Goal: Find specific page/section: Find specific page/section

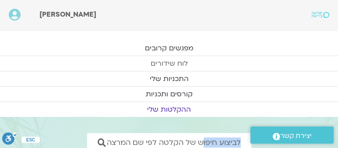
click at [160, 60] on link "לוח שידורים" at bounding box center [169, 63] width 338 height 15
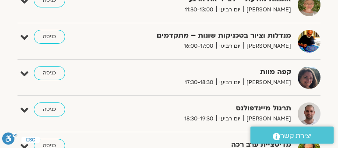
scroll to position [350, 0]
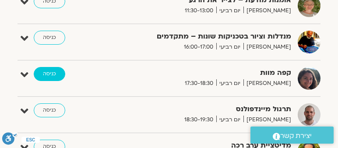
click at [51, 71] on link "כניסה" at bounding box center [49, 74] width 31 height 14
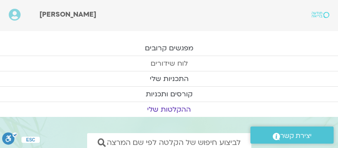
click at [179, 60] on link "לוח שידורים" at bounding box center [169, 63] width 338 height 15
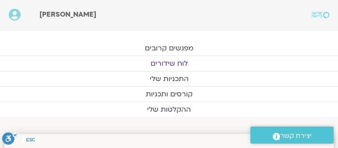
click at [168, 62] on link "לוח שידורים" at bounding box center [169, 63] width 338 height 15
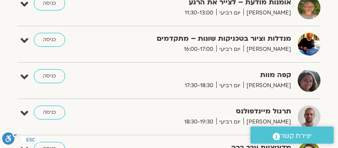
scroll to position [350, 0]
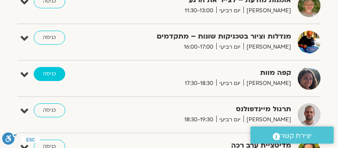
click at [52, 71] on link "כניסה" at bounding box center [49, 74] width 31 height 14
